Goal: Task Accomplishment & Management: Use online tool/utility

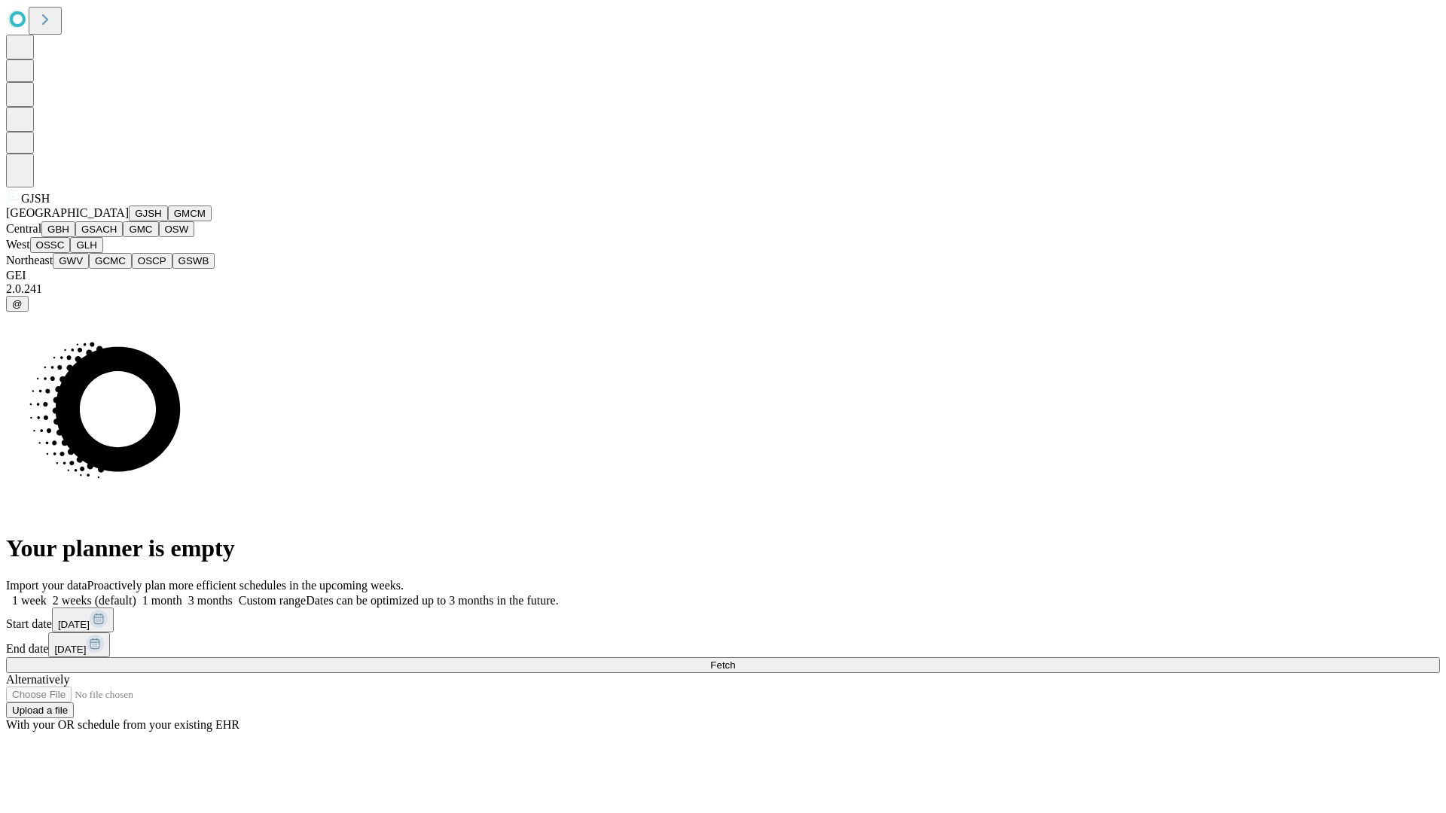
click at [129, 221] on button "GJSH" at bounding box center [148, 214] width 39 height 16
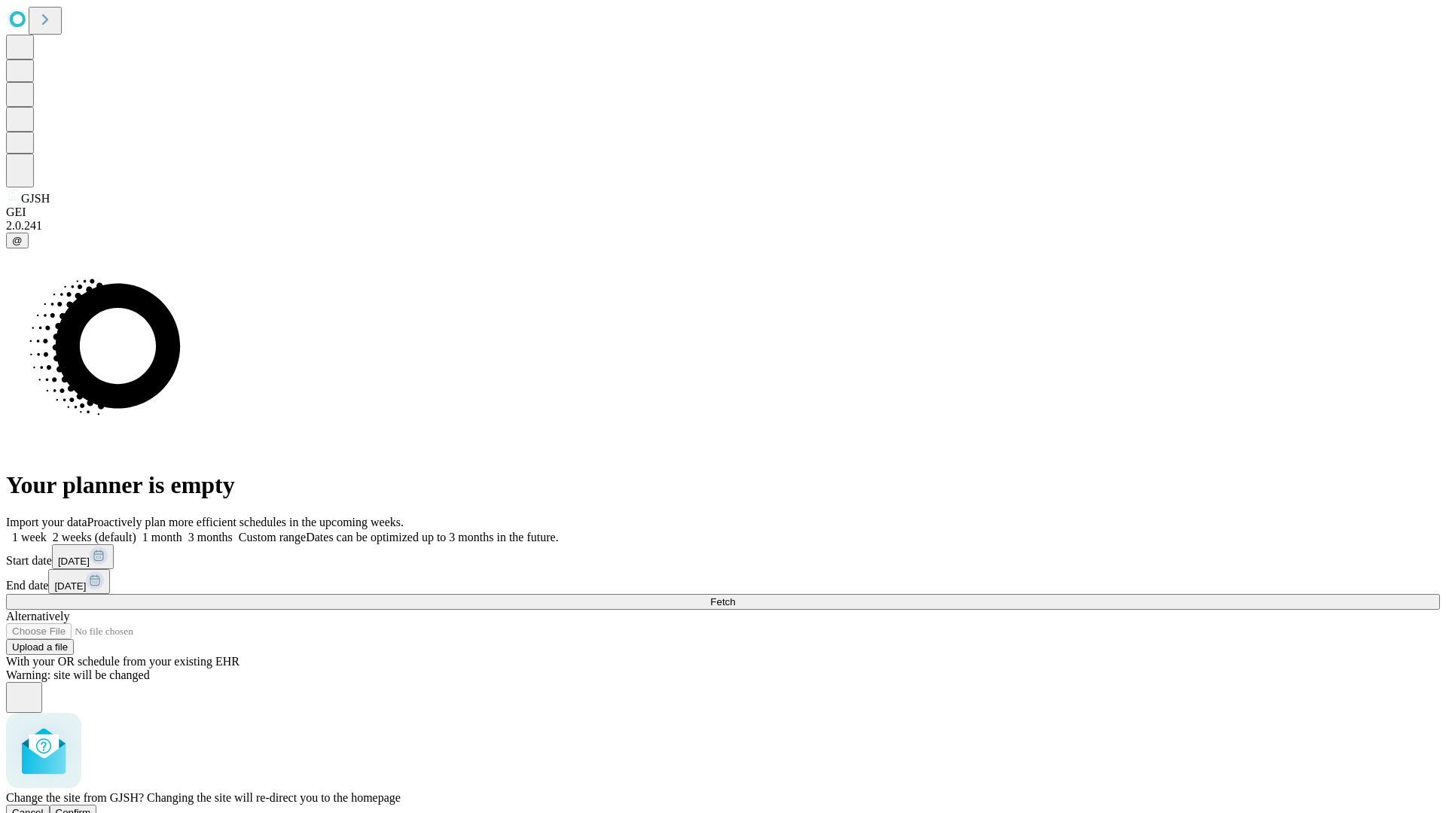
click at [91, 807] on span "Confirm" at bounding box center [73, 812] width 35 height 11
click at [136, 531] on label "2 weeks (default)" at bounding box center [92, 537] width 90 height 13
click at [735, 596] on span "Fetch" at bounding box center [722, 601] width 25 height 11
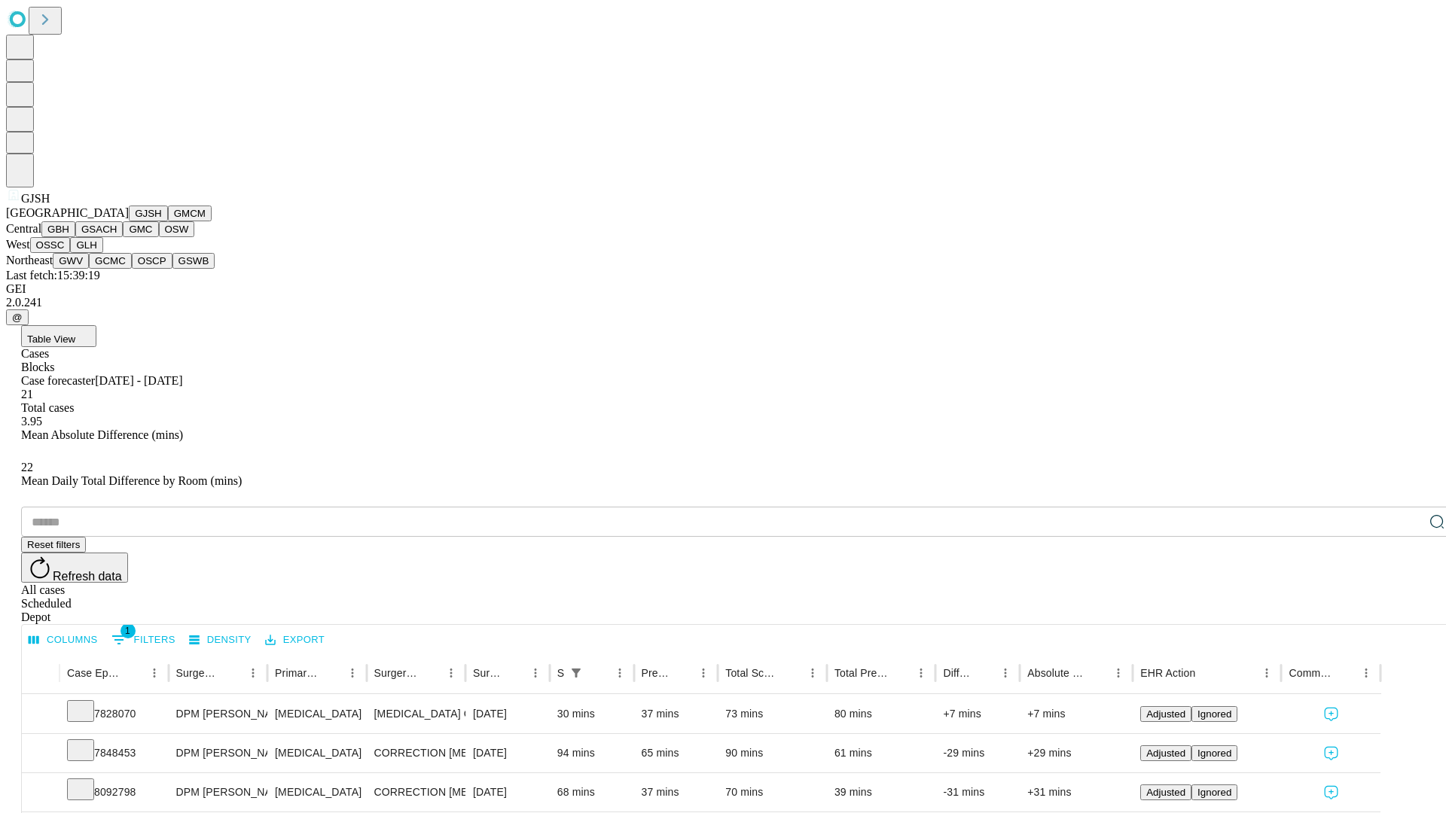
click at [168, 221] on button "GMCM" at bounding box center [190, 214] width 44 height 16
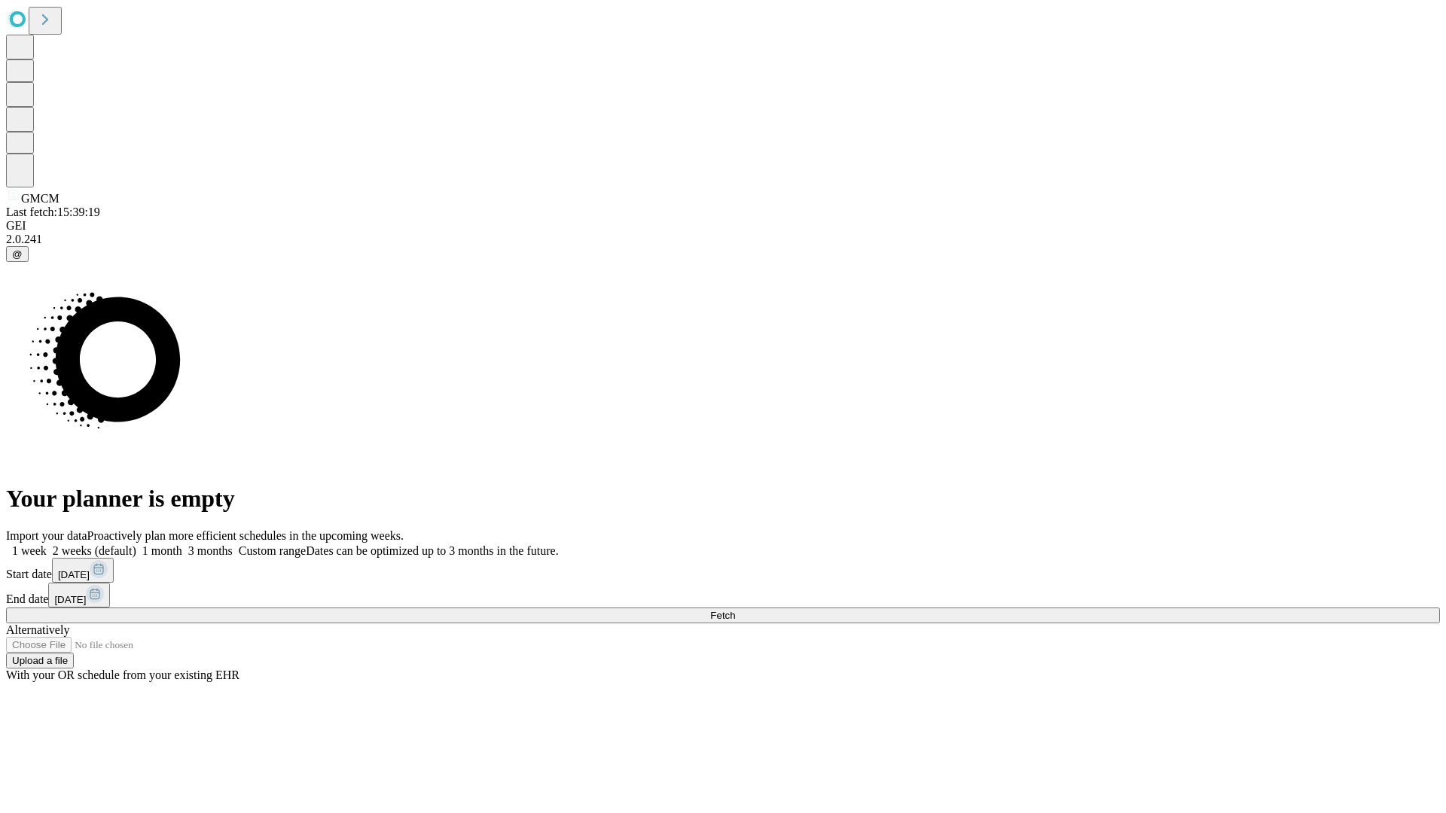
click at [735, 610] on span "Fetch" at bounding box center [722, 615] width 25 height 11
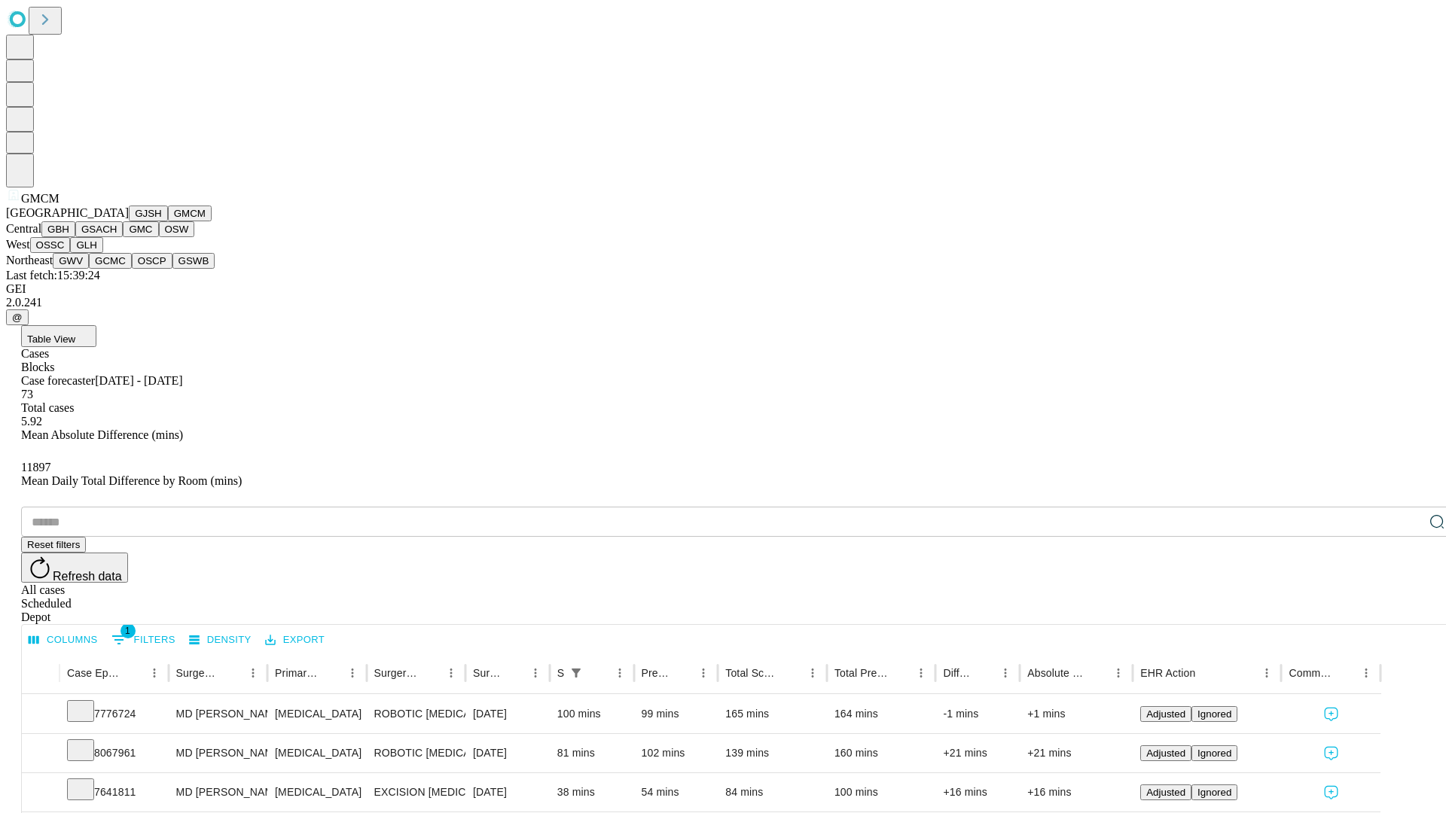
click at [75, 237] on button "GBH" at bounding box center [58, 229] width 34 height 16
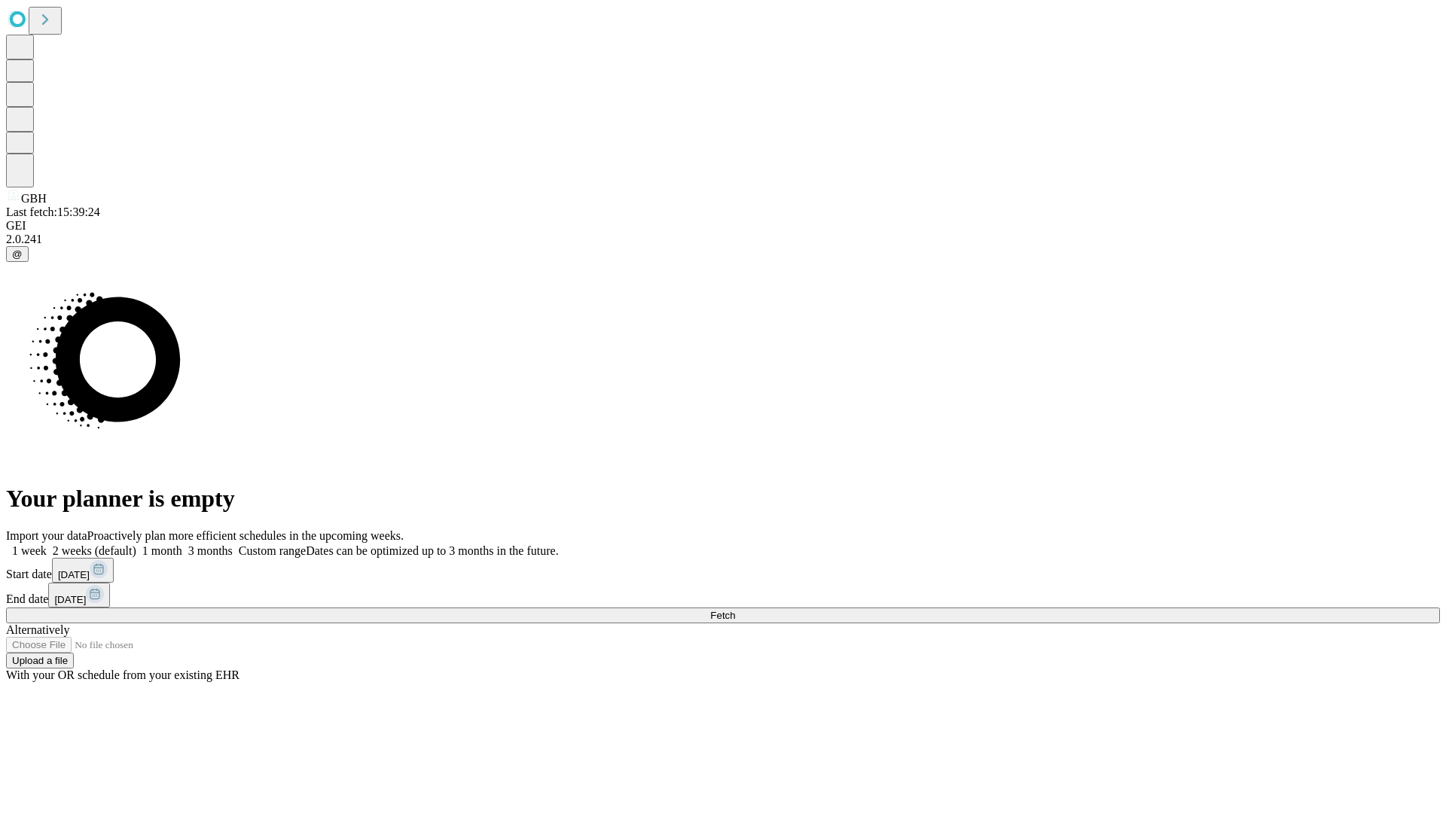
click at [136, 545] on label "2 weeks (default)" at bounding box center [92, 551] width 90 height 13
click at [735, 610] on span "Fetch" at bounding box center [722, 615] width 25 height 11
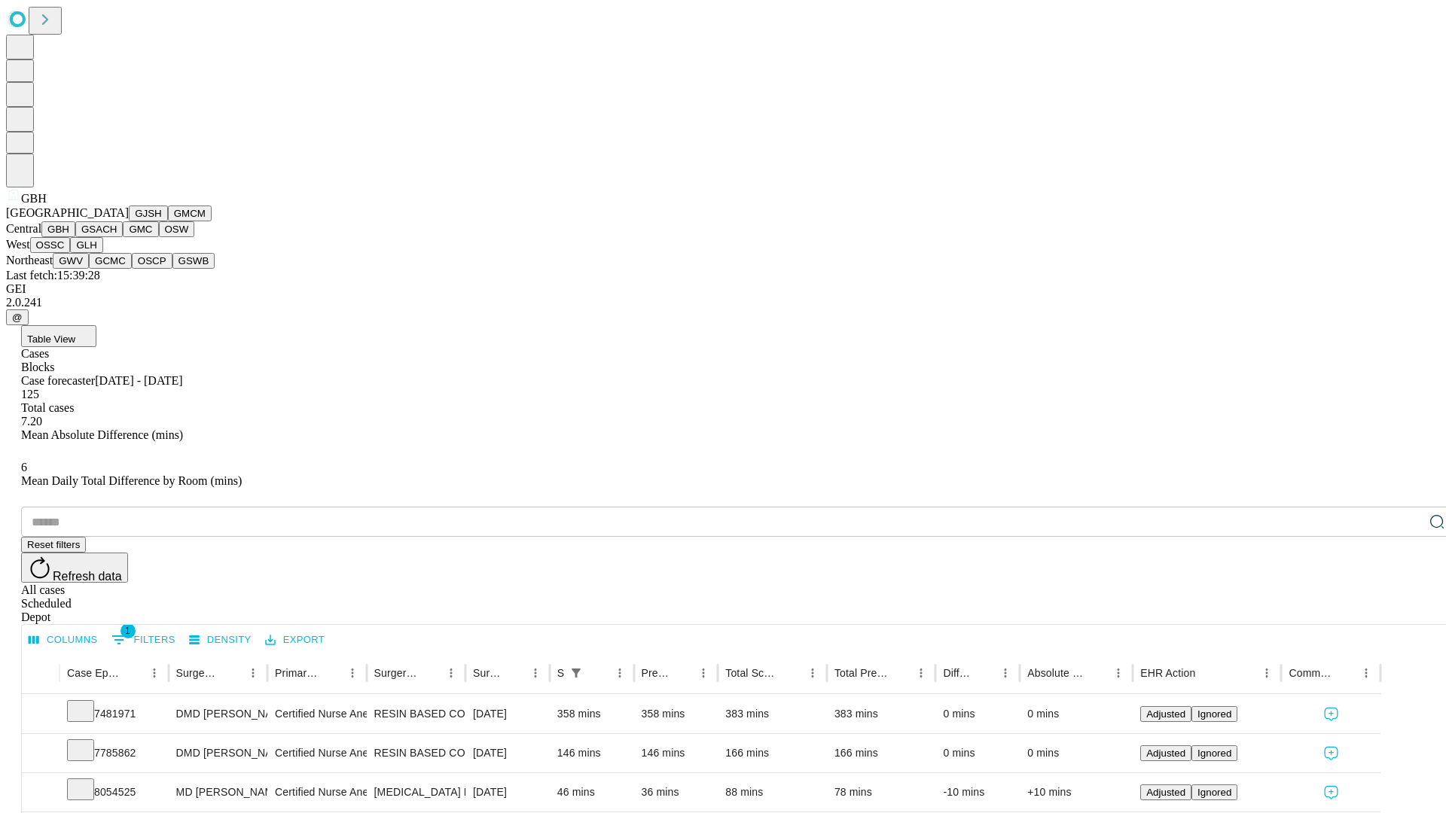
click at [117, 237] on button "GSACH" at bounding box center [98, 229] width 47 height 16
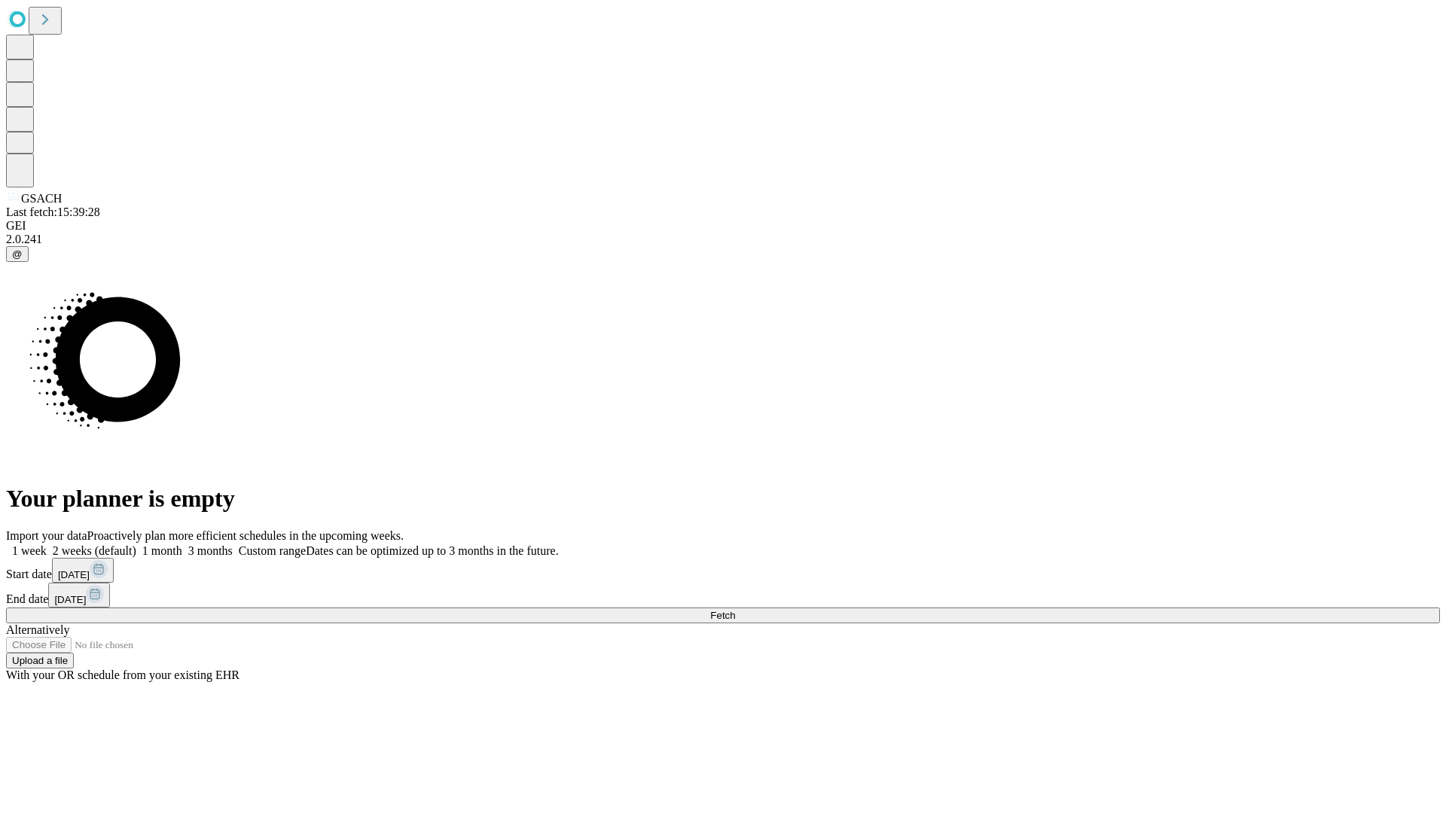
click at [136, 545] on label "2 weeks (default)" at bounding box center [92, 551] width 90 height 13
click at [735, 610] on span "Fetch" at bounding box center [722, 615] width 25 height 11
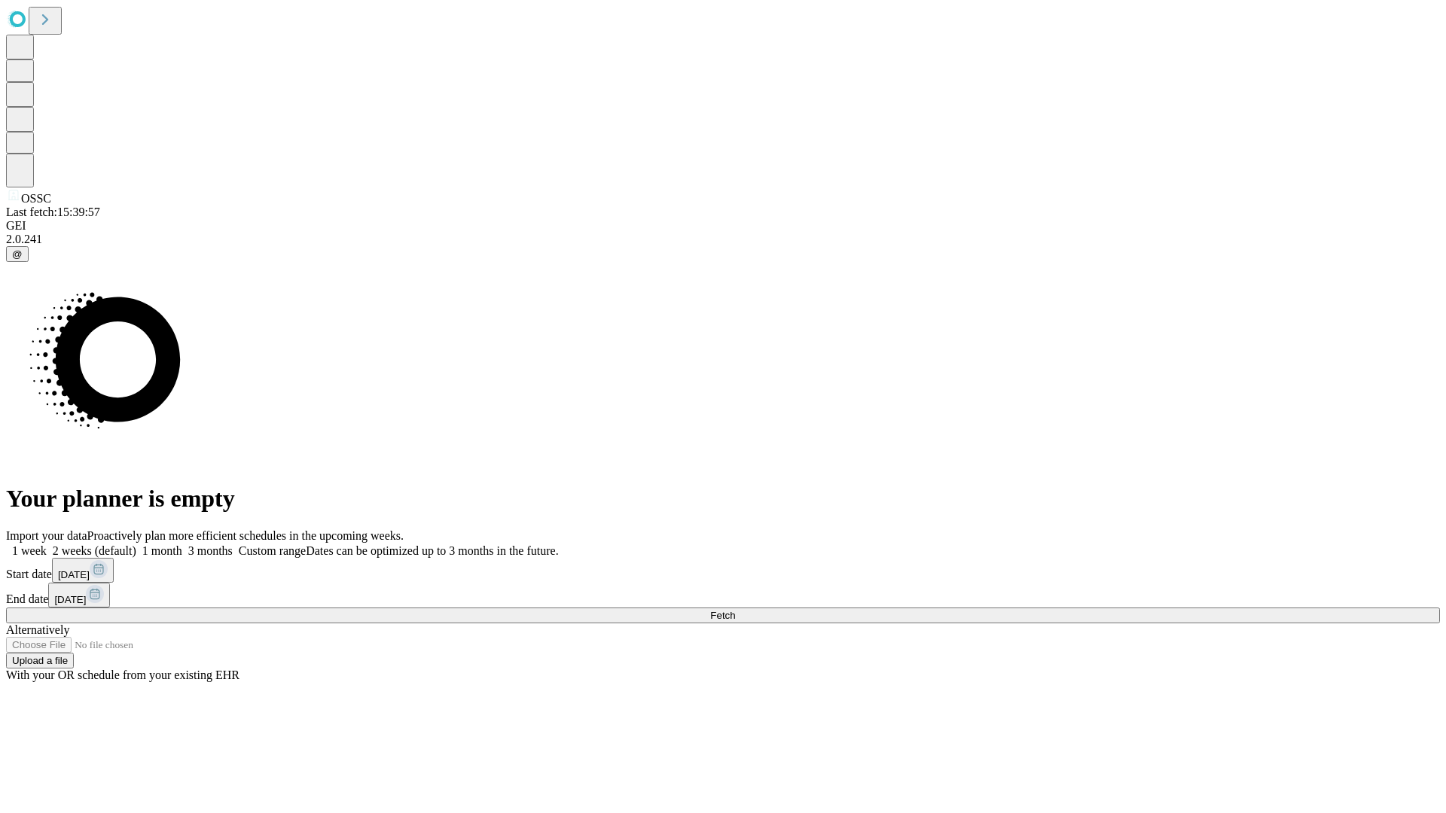
click at [136, 545] on label "2 weeks (default)" at bounding box center [92, 551] width 90 height 13
click at [735, 610] on span "Fetch" at bounding box center [722, 615] width 25 height 11
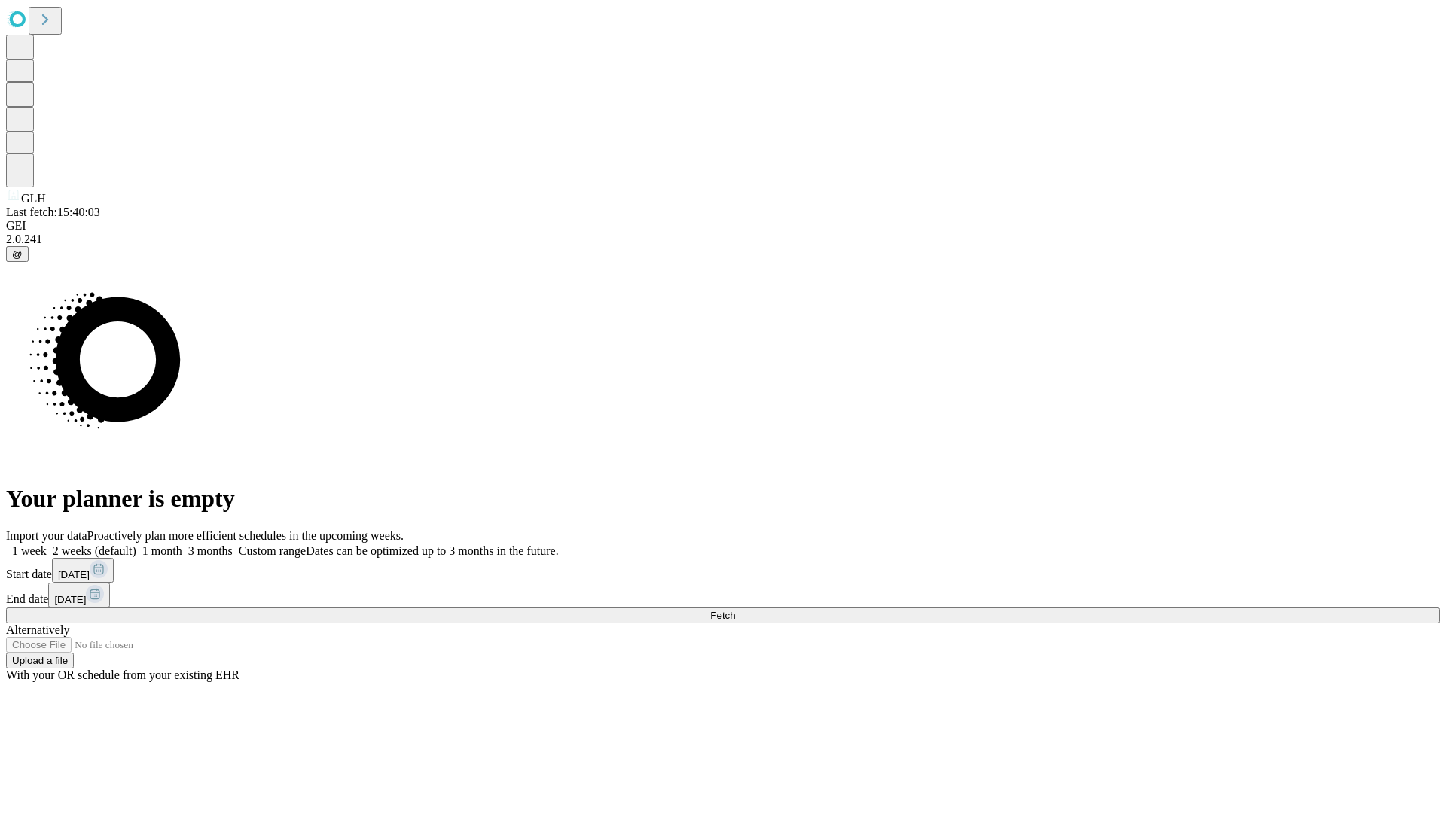
click at [136, 545] on label "2 weeks (default)" at bounding box center [92, 551] width 90 height 13
click at [735, 610] on span "Fetch" at bounding box center [722, 615] width 25 height 11
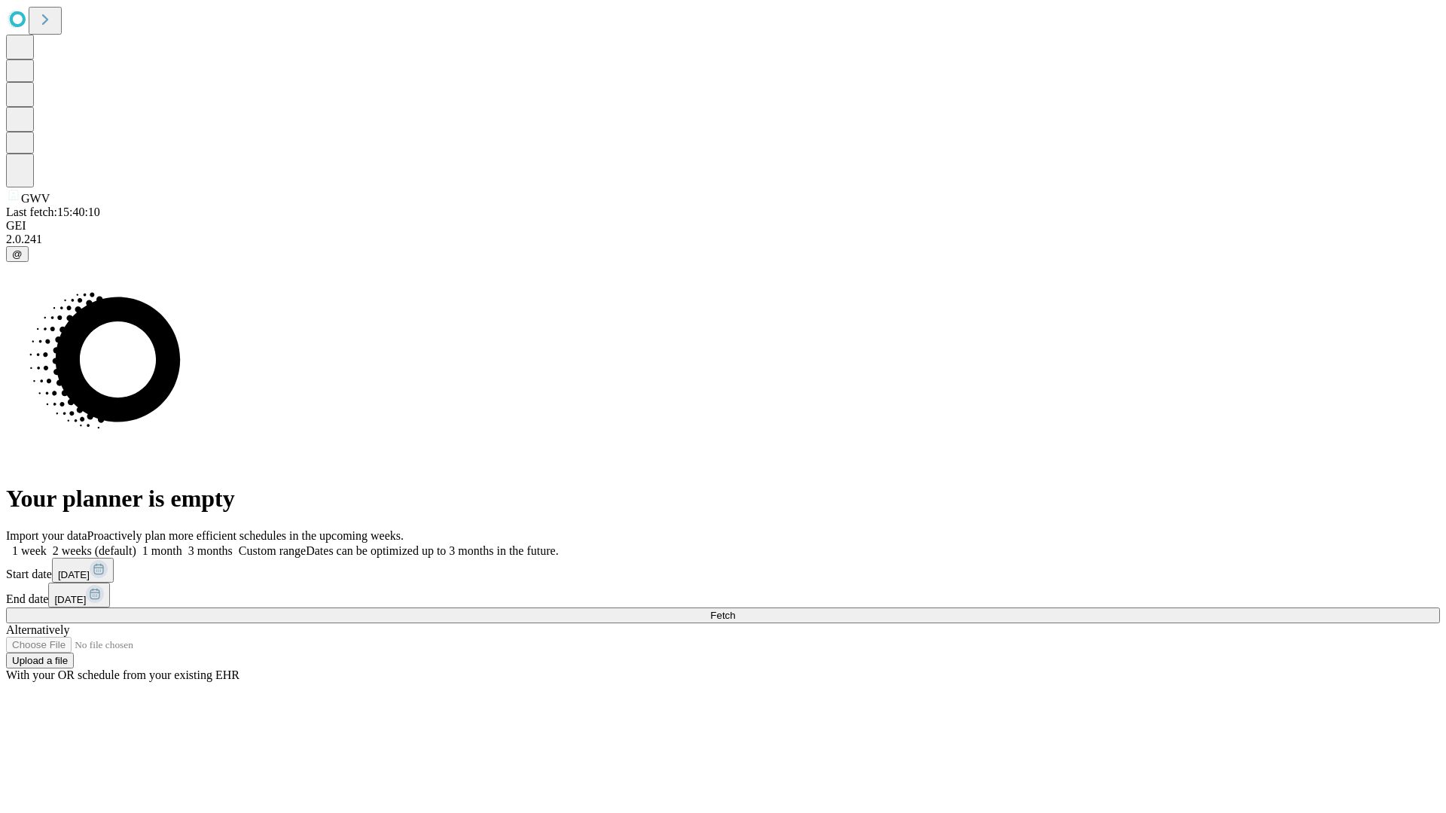
click at [735, 610] on span "Fetch" at bounding box center [722, 615] width 25 height 11
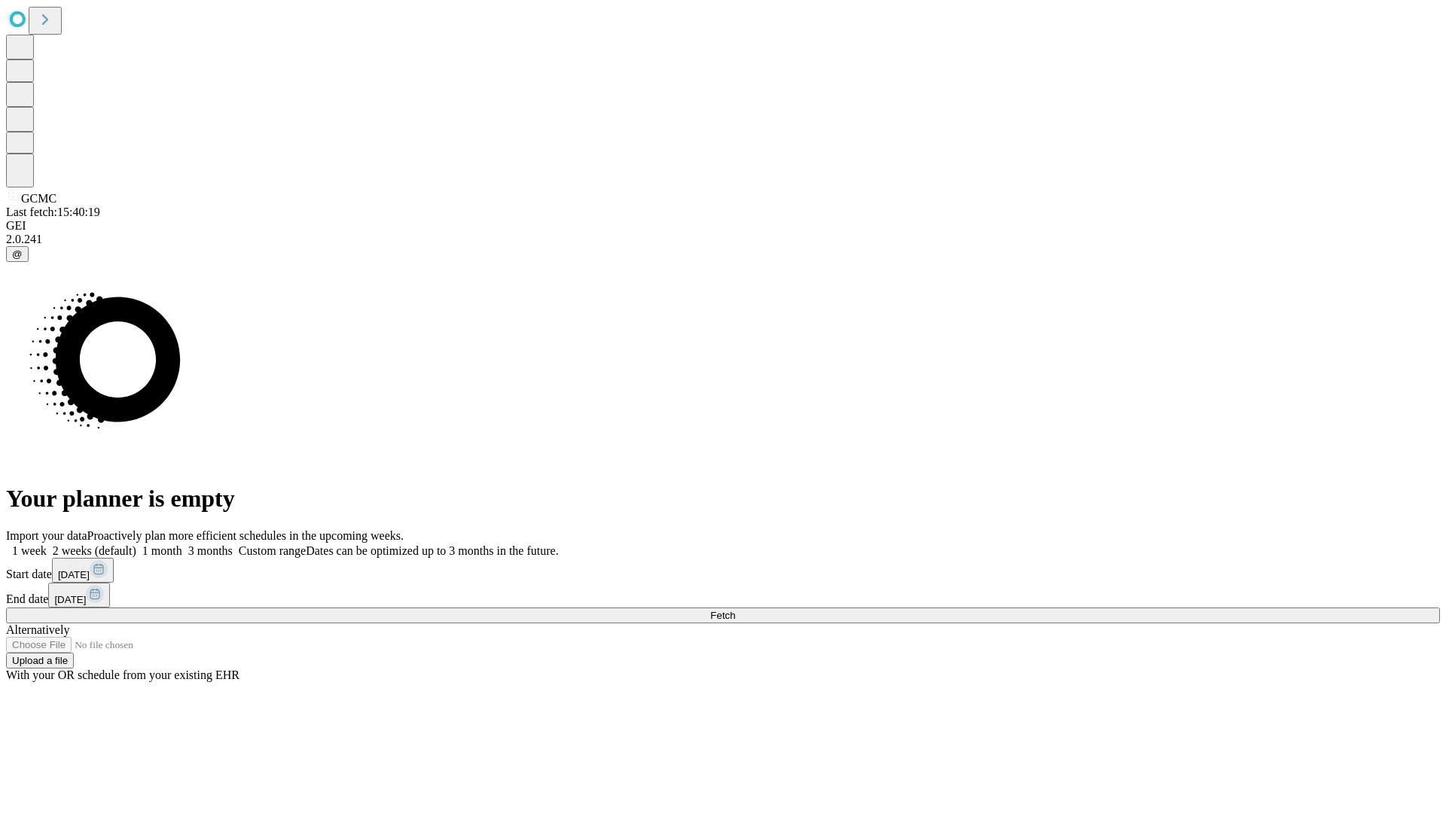
click at [136, 545] on label "2 weeks (default)" at bounding box center [92, 551] width 90 height 13
click at [735, 610] on span "Fetch" at bounding box center [722, 615] width 25 height 11
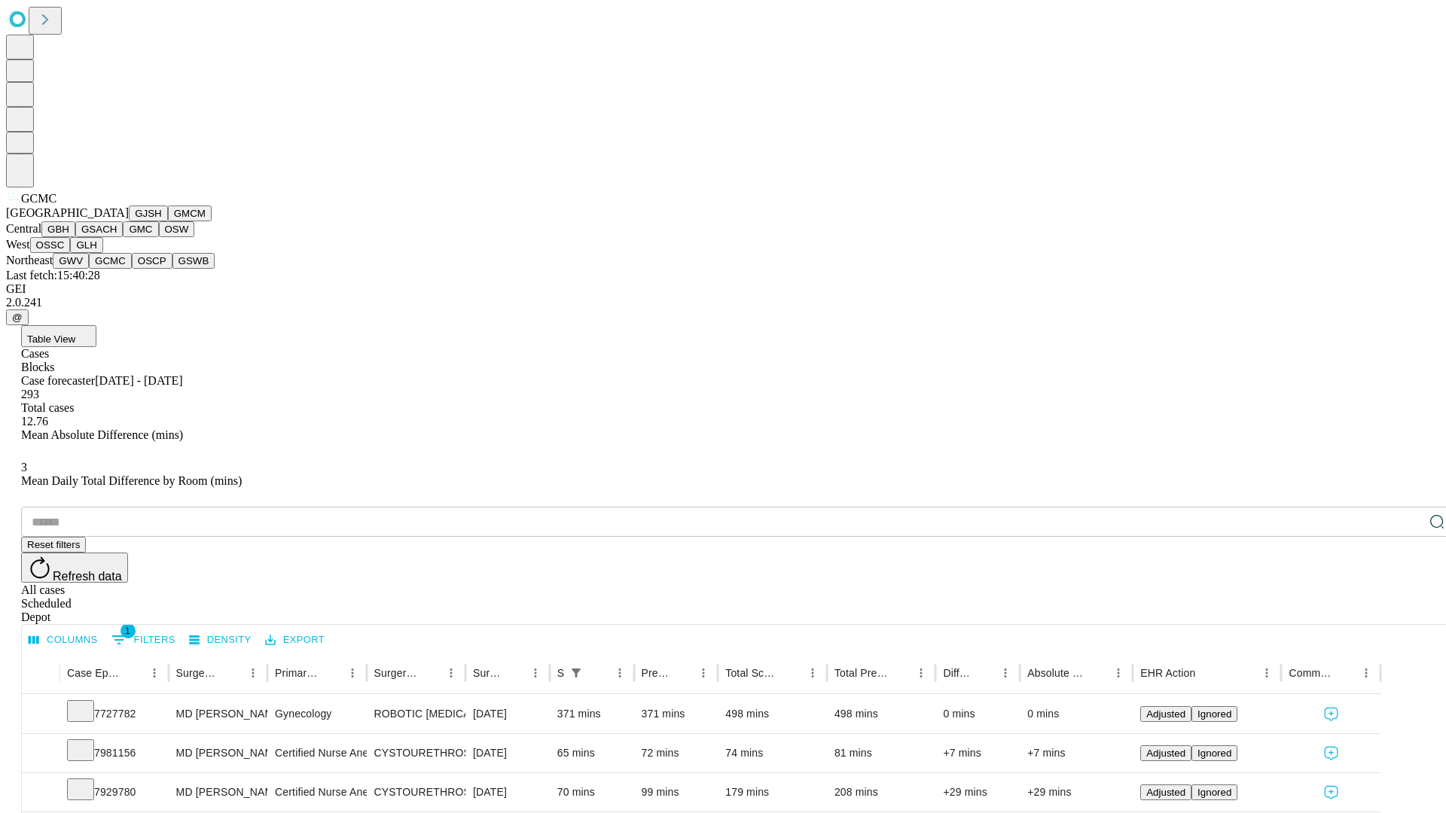
click at [132, 269] on button "OSCP" at bounding box center [152, 261] width 41 height 16
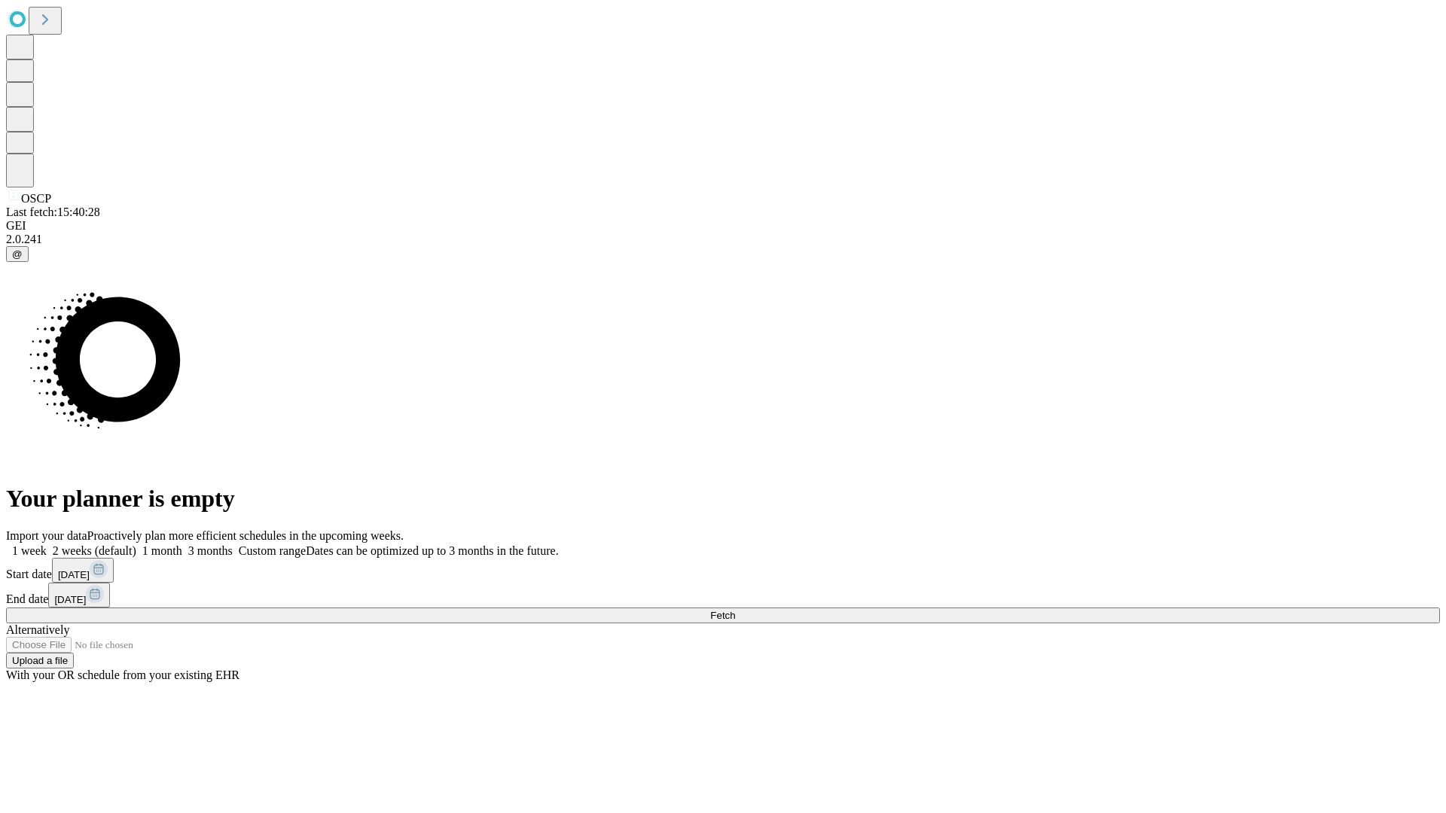
click at [735, 610] on span "Fetch" at bounding box center [722, 615] width 25 height 11
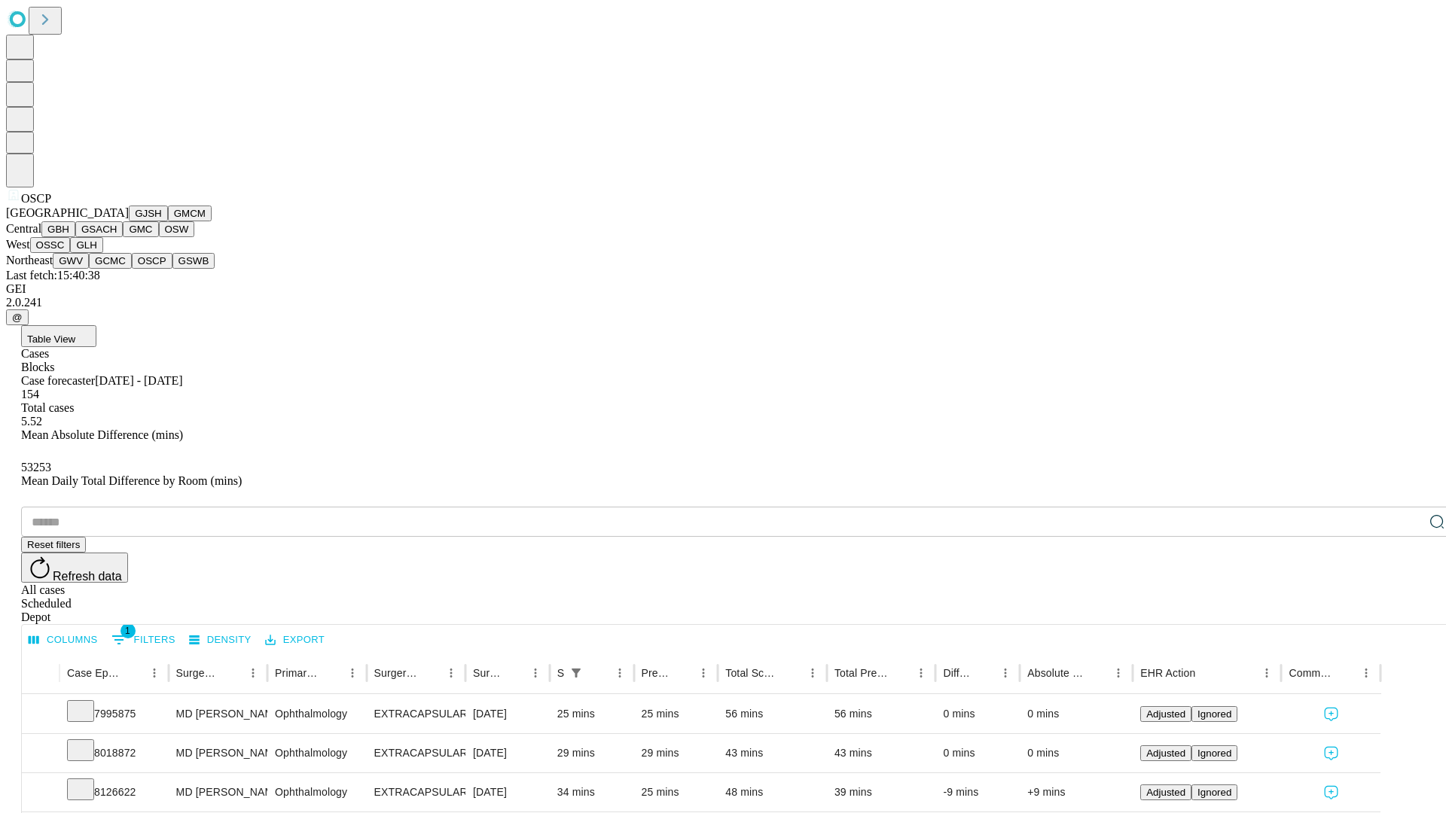
click at [172, 269] on button "GSWB" at bounding box center [193, 261] width 43 height 16
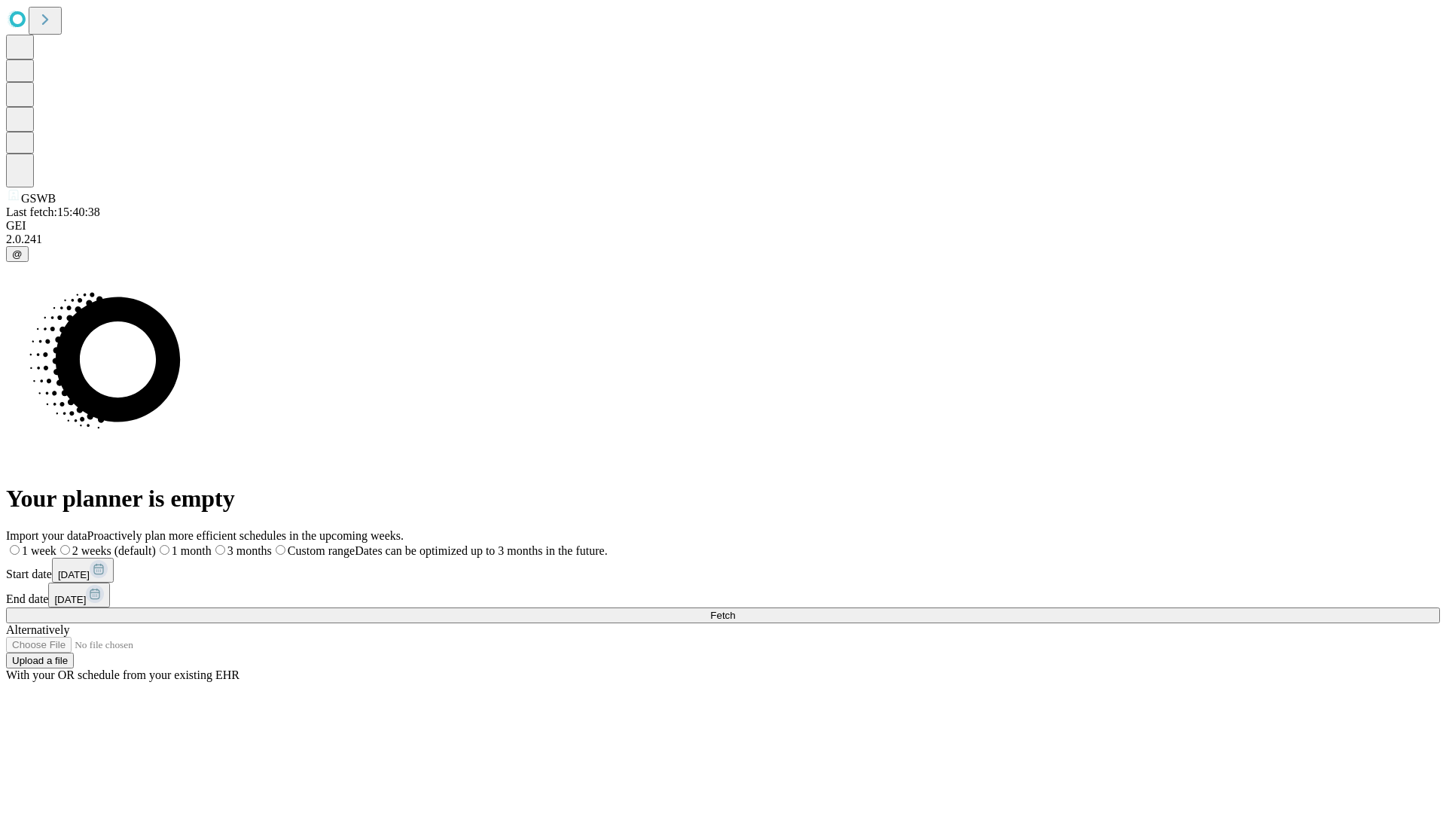
click at [156, 545] on label "2 weeks (default)" at bounding box center [105, 551] width 99 height 13
click at [735, 610] on span "Fetch" at bounding box center [722, 615] width 25 height 11
